Goal: Find specific page/section: Find specific page/section

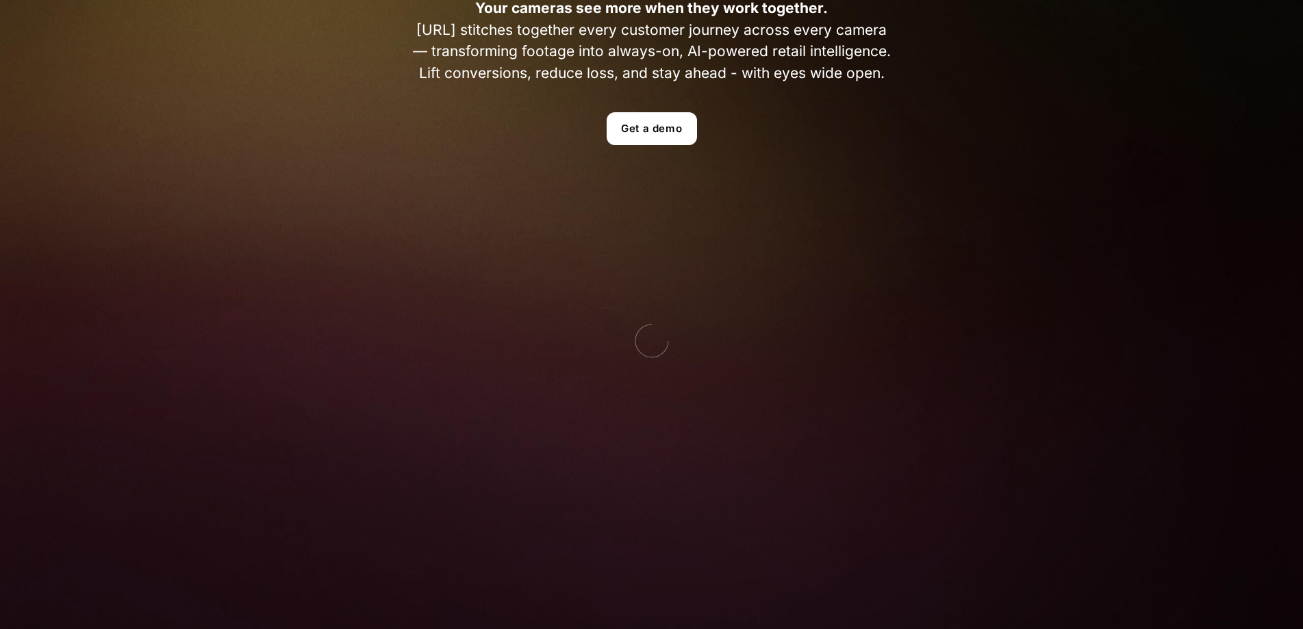
scroll to position [457, 0]
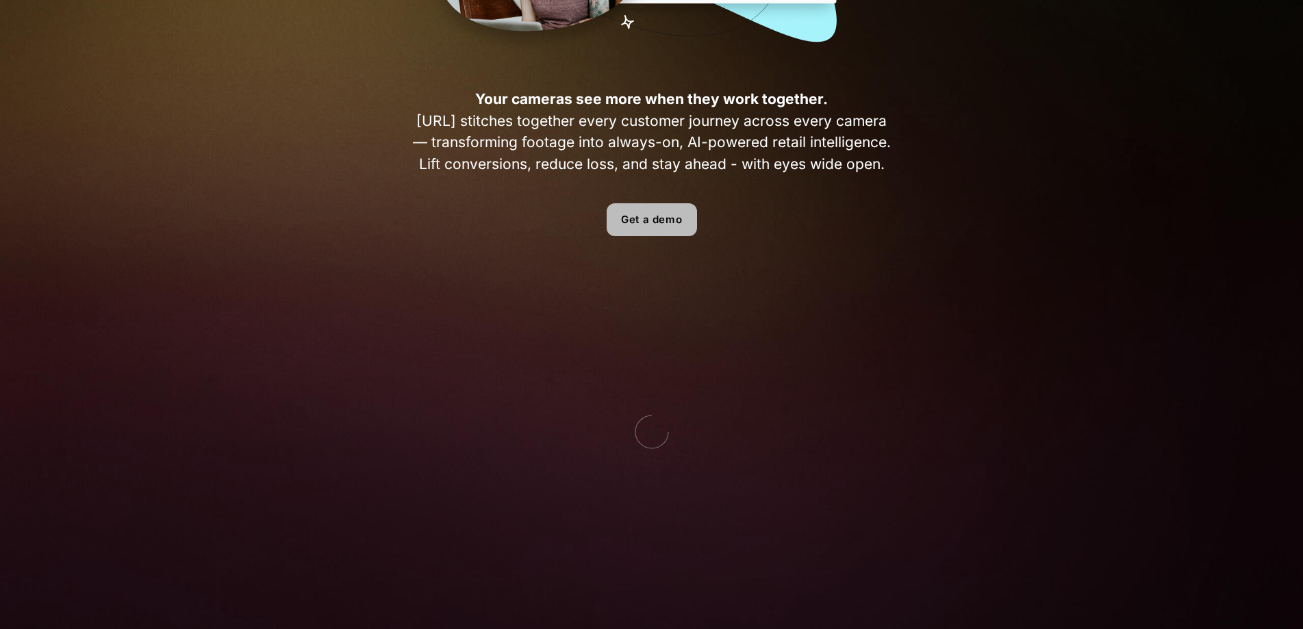
click at [658, 221] on link "Get a demo" at bounding box center [652, 219] width 90 height 33
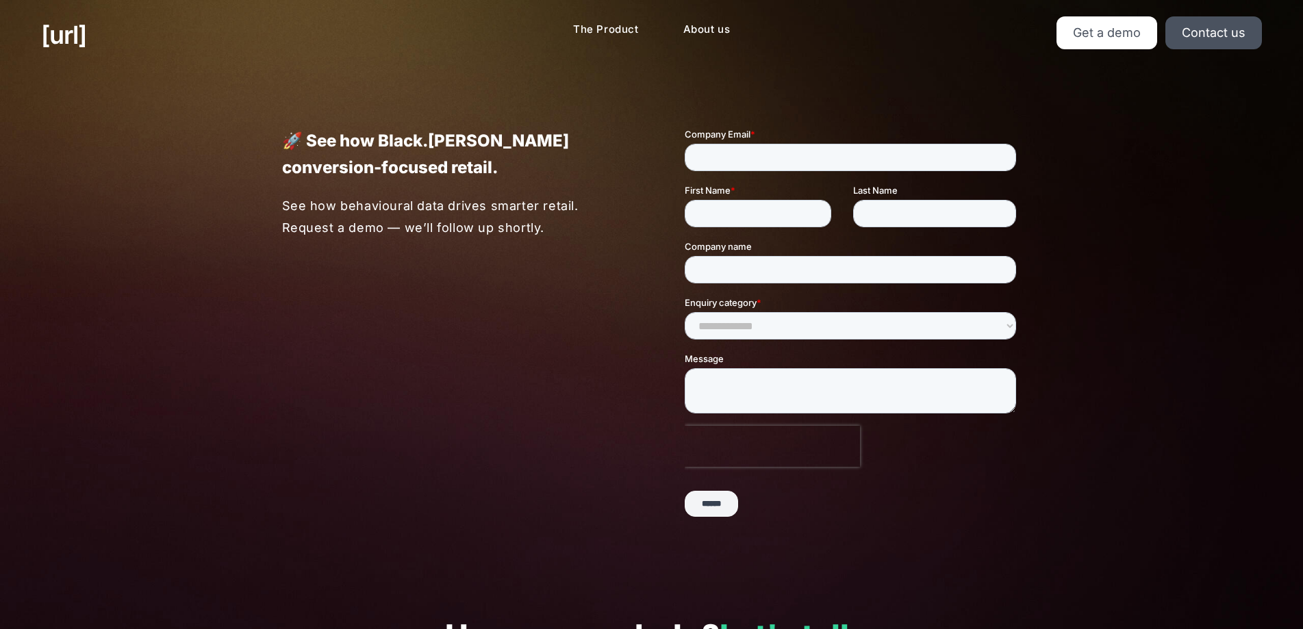
click at [591, 203] on p "See how behavioural data drives smarter retail. Request a demo — we’ll follow u…" at bounding box center [451, 216] width 338 height 43
click at [772, 130] on label "Company Email *" at bounding box center [852, 134] width 337 height 14
click at [772, 144] on input "Company Email *" at bounding box center [850, 157] width 332 height 27
click at [786, 162] on input "Company Email *" at bounding box center [850, 157] width 332 height 27
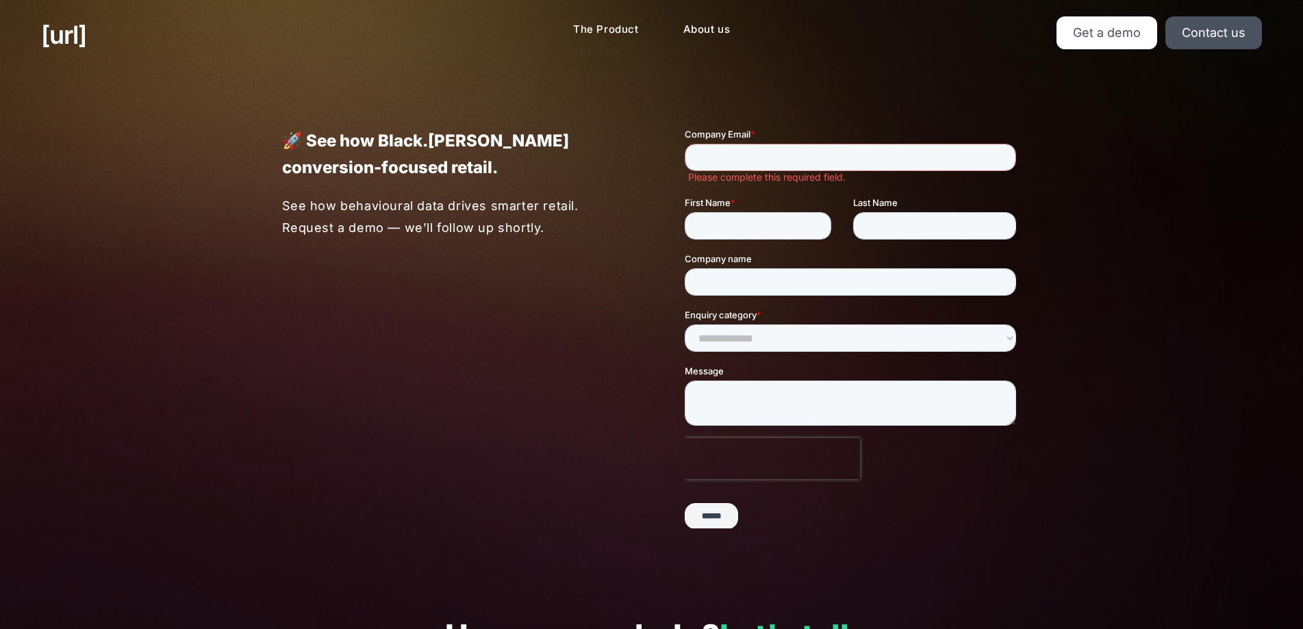
click at [1142, 86] on div "🚀 See how Black.[PERSON_NAME] conversion-focused retail. See how behavioural da…" at bounding box center [651, 328] width 1303 height 516
click at [1206, 27] on link "Contact us" at bounding box center [1214, 32] width 97 height 33
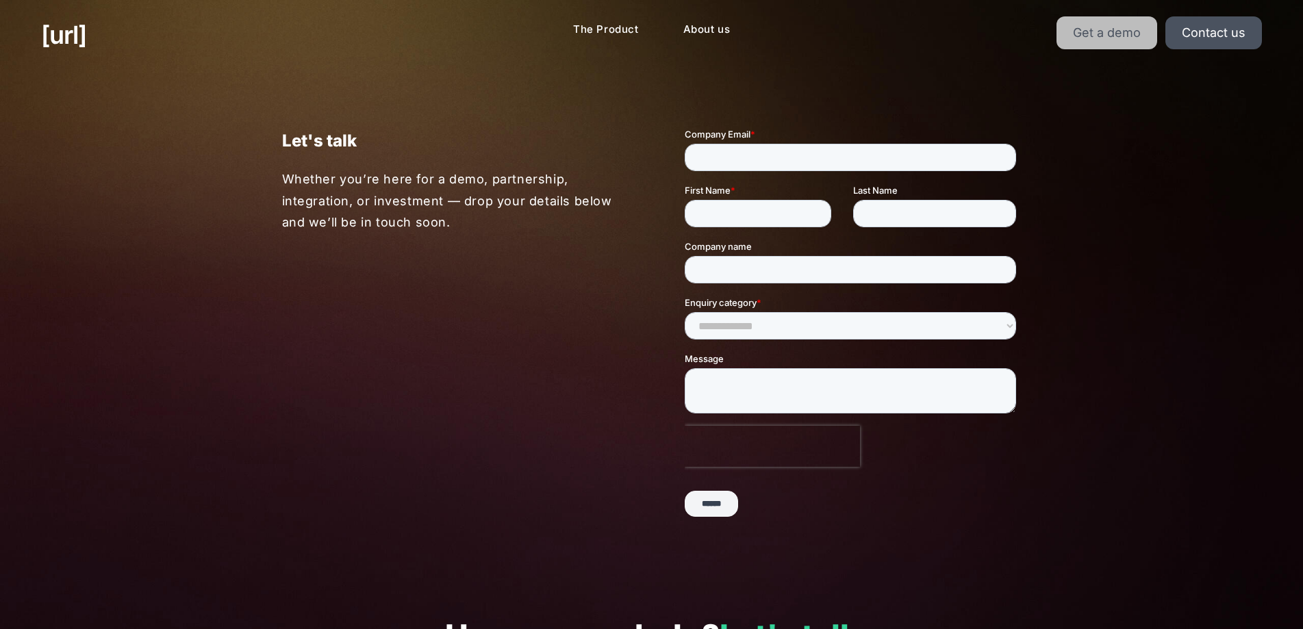
click at [1127, 30] on link "Get a demo" at bounding box center [1107, 32] width 101 height 33
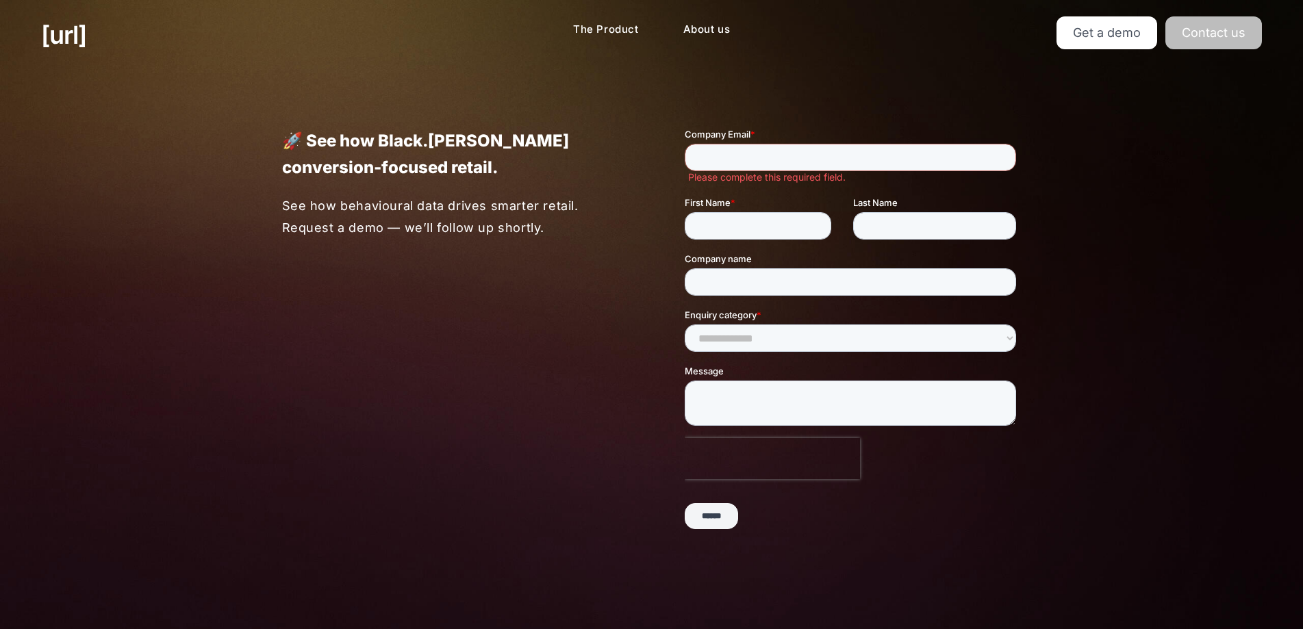
click at [1254, 45] on link "Contact us" at bounding box center [1214, 32] width 97 height 33
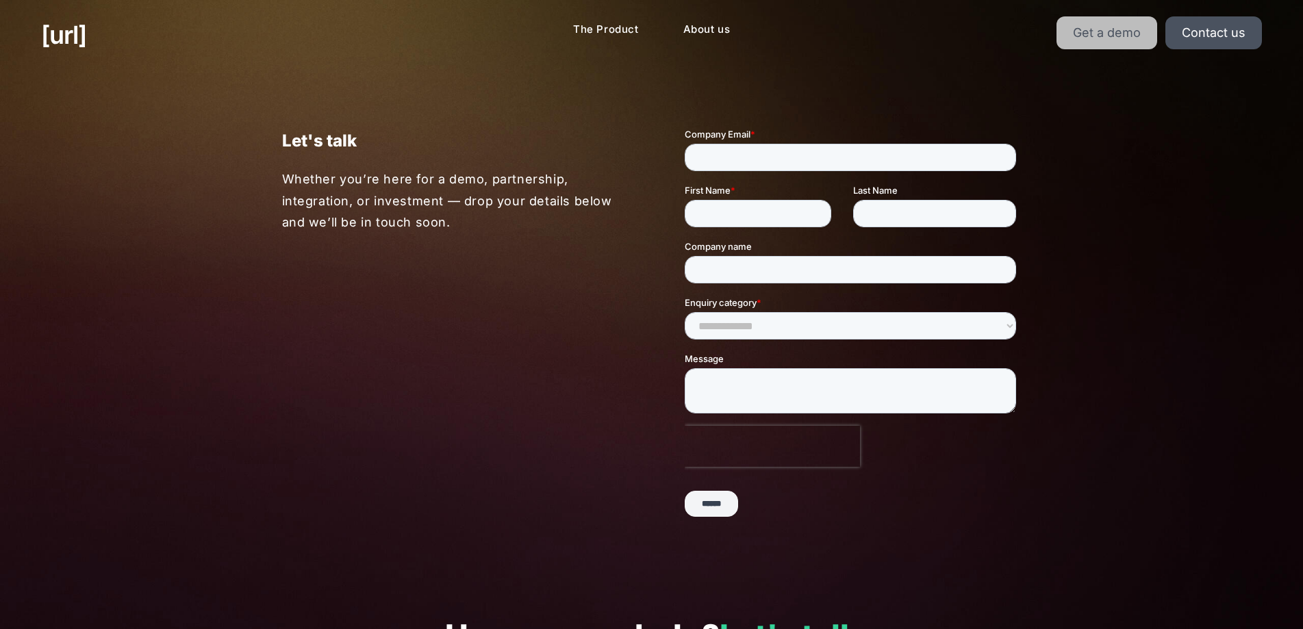
click at [1137, 34] on link "Get a demo" at bounding box center [1107, 32] width 101 height 33
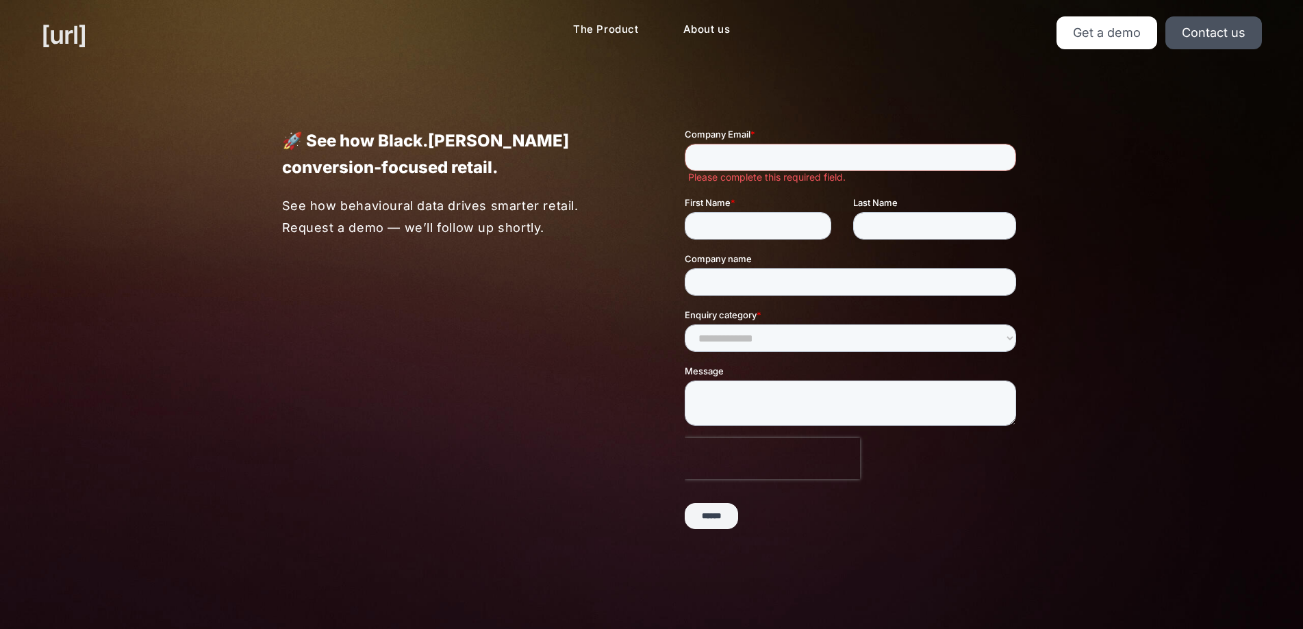
click at [86, 40] on link "[URL]" at bounding box center [63, 34] width 45 height 37
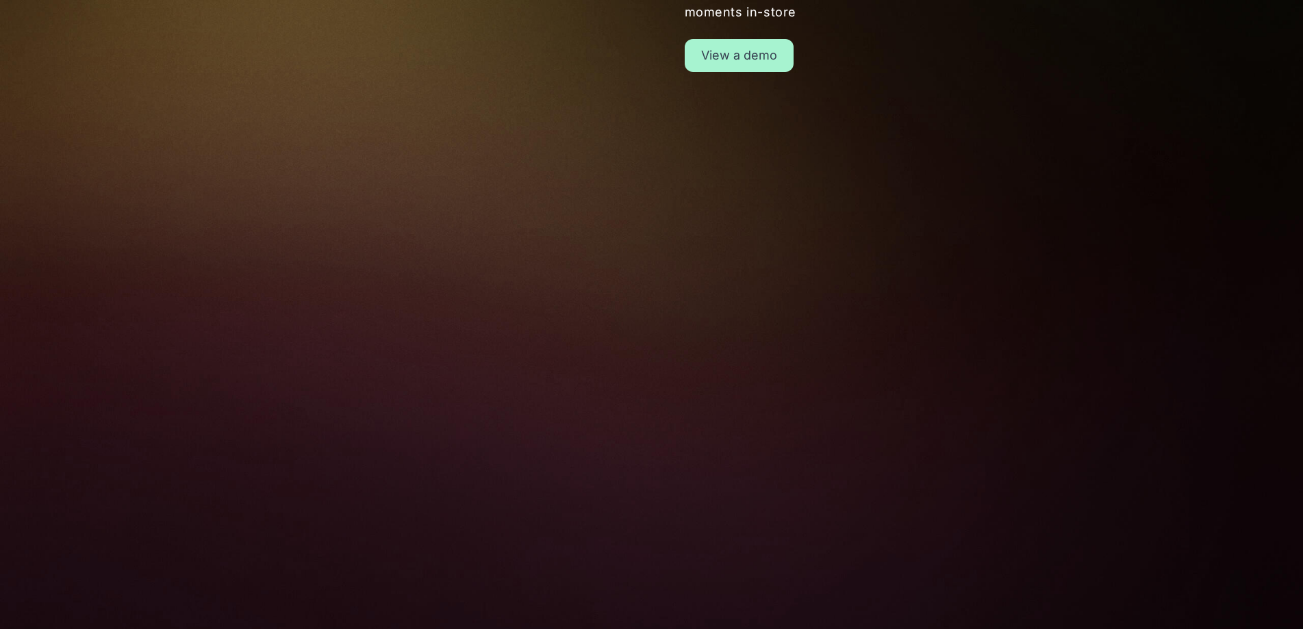
scroll to position [1598, 0]
